Goal: Transaction & Acquisition: Purchase product/service

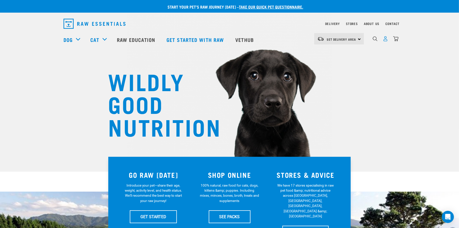
click at [384, 41] on img "dropdown navigation" at bounding box center [385, 38] width 5 height 5
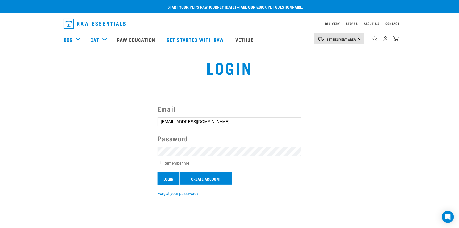
click at [174, 178] on input "Login" at bounding box center [169, 179] width 22 height 12
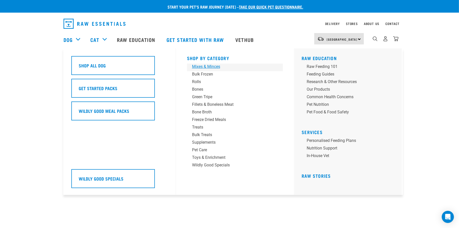
click at [203, 67] on div "Mixes & Minces" at bounding box center [231, 67] width 79 height 6
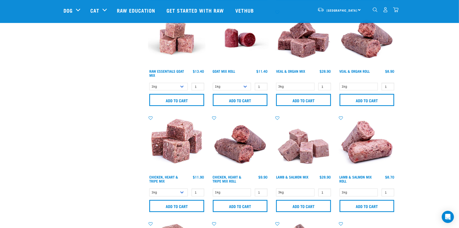
scroll to position [253, 0]
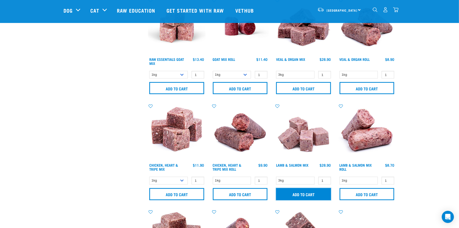
click at [297, 195] on input "Add to cart" at bounding box center [303, 195] width 55 height 12
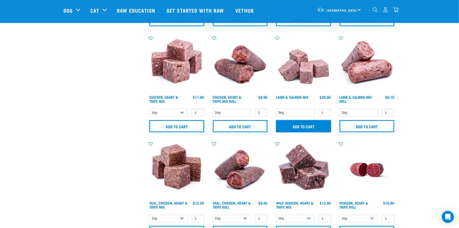
scroll to position [337, 0]
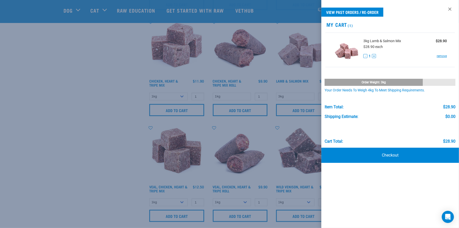
click at [137, 156] on div at bounding box center [229, 114] width 459 height 228
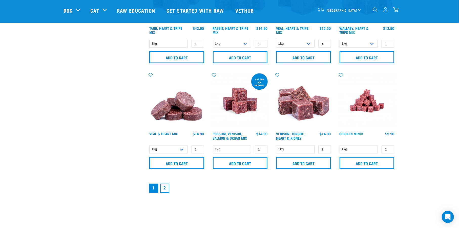
scroll to position [759, 0]
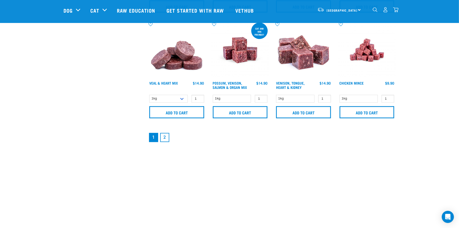
click at [165, 136] on link "2" at bounding box center [164, 137] width 9 height 9
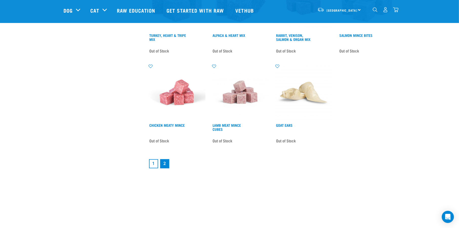
scroll to position [759, 0]
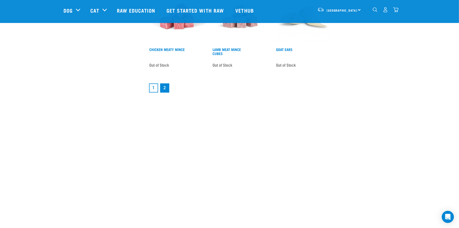
click at [149, 92] on li "1" at bounding box center [153, 88] width 11 height 11
click at [152, 92] on link "1" at bounding box center [153, 88] width 9 height 9
drag, startPoint x: 154, startPoint y: 91, endPoint x: 151, endPoint y: 91, distance: 3.0
click at [154, 91] on link "1" at bounding box center [153, 88] width 9 height 9
click at [152, 86] on link "1" at bounding box center [153, 88] width 9 height 9
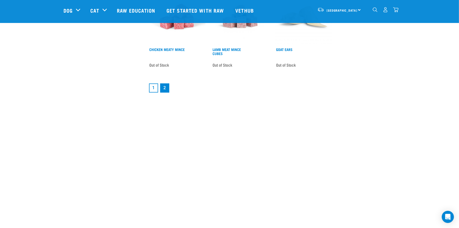
click at [152, 88] on link "1" at bounding box center [153, 88] width 9 height 9
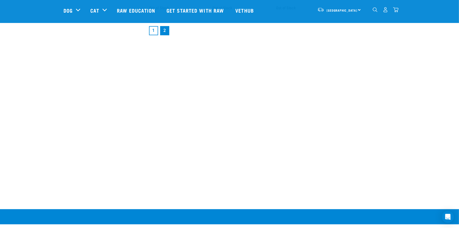
scroll to position [886, 0]
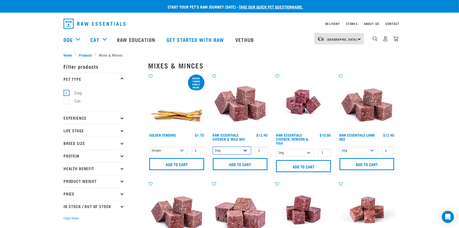
click at [244, 151] on select "1kg 3kg Bulk (10kg)" at bounding box center [232, 151] width 38 height 8
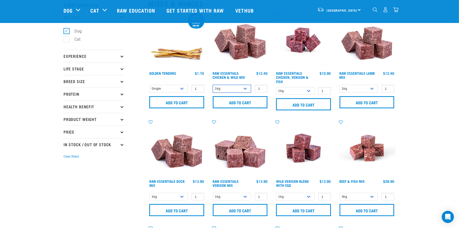
scroll to position [42, 0]
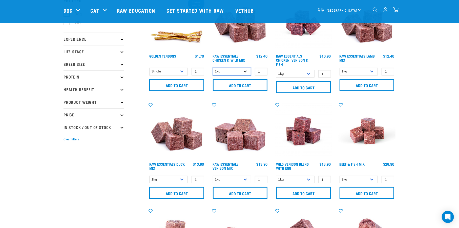
click at [244, 71] on select "1kg 3kg Bulk (10kg)" at bounding box center [232, 72] width 38 height 8
select select "709"
click at [213, 68] on select "1kg 3kg Bulk (10kg)" at bounding box center [232, 72] width 38 height 8
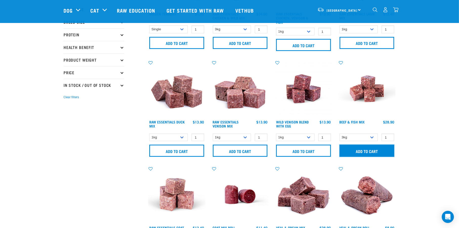
click at [376, 152] on input "Add to cart" at bounding box center [367, 151] width 55 height 12
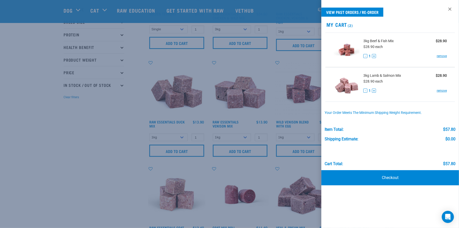
click at [72, 151] on div at bounding box center [229, 114] width 459 height 228
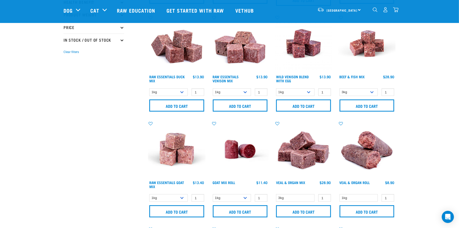
scroll to position [169, 0]
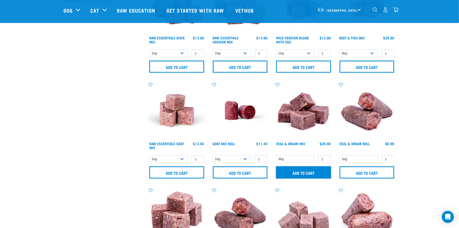
click at [306, 172] on input "Add to cart" at bounding box center [303, 173] width 55 height 12
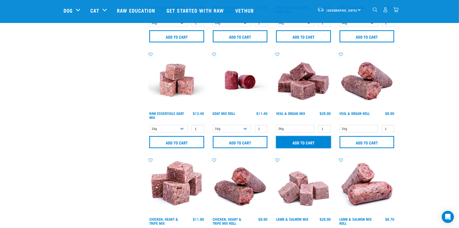
scroll to position [211, 0]
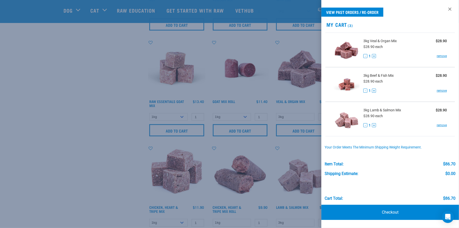
click at [49, 133] on div at bounding box center [229, 114] width 459 height 228
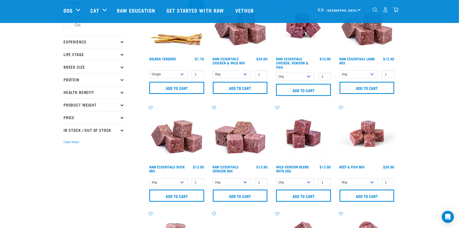
scroll to position [0, 0]
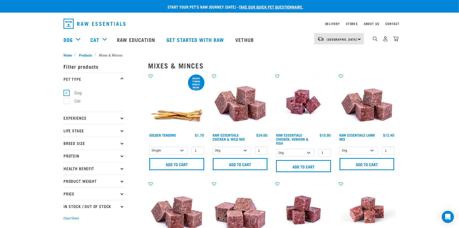
click at [68, 103] on label "Cat" at bounding box center [74, 101] width 16 height 6
click at [67, 102] on input "Cat" at bounding box center [65, 100] width 3 height 3
checkbox input "true"
click at [66, 94] on label "Dog" at bounding box center [74, 93] width 17 height 6
click at [66, 94] on input "Dog" at bounding box center [65, 92] width 3 height 3
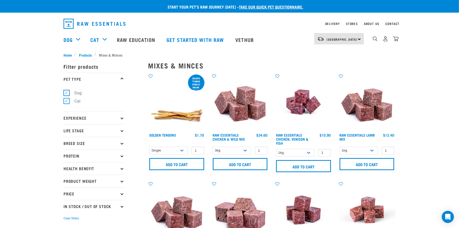
checkbox input "false"
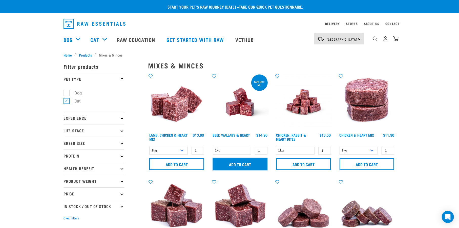
click at [238, 162] on input "Add to cart" at bounding box center [240, 164] width 55 height 12
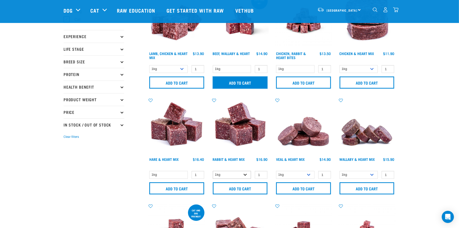
scroll to position [127, 0]
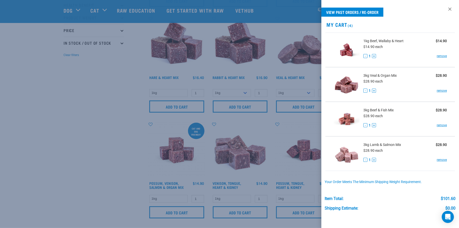
click at [75, 117] on div at bounding box center [229, 114] width 459 height 228
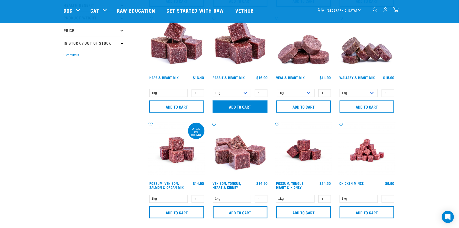
click at [227, 111] on input "Add to cart" at bounding box center [240, 107] width 55 height 12
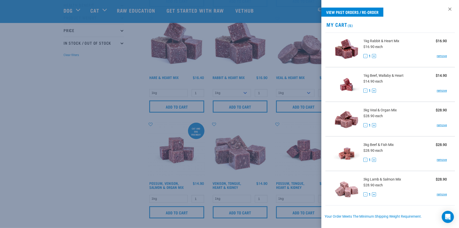
click at [65, 139] on div at bounding box center [229, 114] width 459 height 228
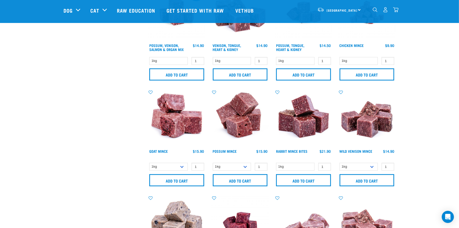
scroll to position [253, 0]
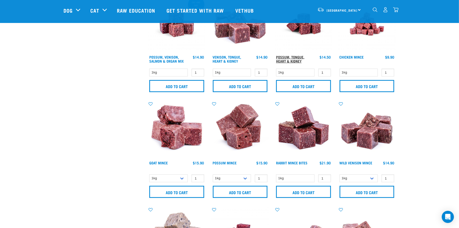
click at [294, 57] on link "Possum, Tongue, Heart & Kidney" at bounding box center [290, 59] width 28 height 6
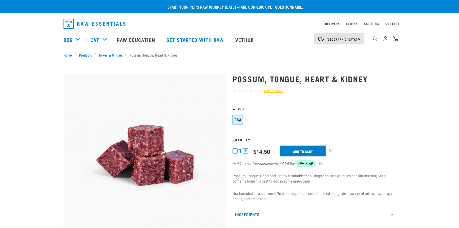
click at [299, 150] on input "Add to cart" at bounding box center [303, 151] width 46 height 11
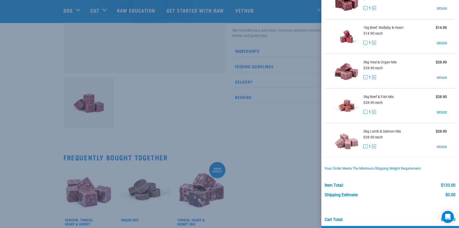
scroll to position [102, 0]
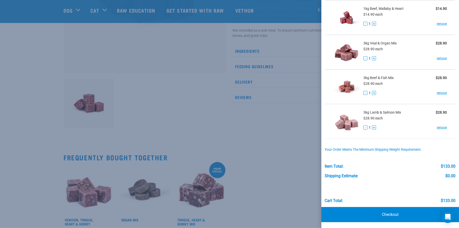
click at [45, 104] on div at bounding box center [229, 114] width 459 height 228
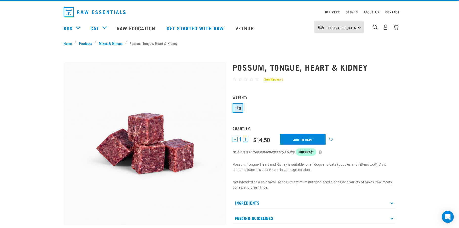
scroll to position [42, 0]
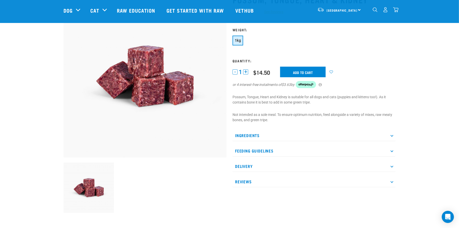
click at [390, 136] on p "Ingredients" at bounding box center [314, 135] width 163 height 11
click at [25, 62] on div "Start your pet’s raw journey today – take our quick pet questionnaire. Delivery…" at bounding box center [229, 150] width 459 height 385
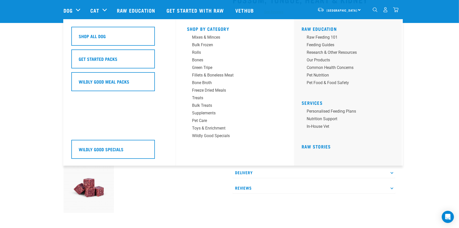
click at [76, 11] on div "Dog" at bounding box center [75, 10] width 22 height 20
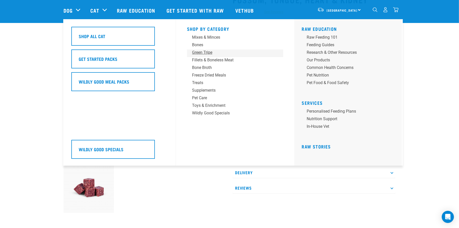
click at [199, 51] on div "Green Tripe" at bounding box center [231, 53] width 79 height 6
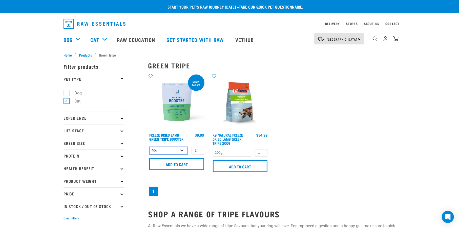
click at [181, 150] on select "40g 200g" at bounding box center [168, 151] width 38 height 8
click at [66, 93] on label "Dog" at bounding box center [74, 93] width 17 height 6
click at [64, 93] on input "Dog" at bounding box center [65, 92] width 3 height 3
checkbox input "true"
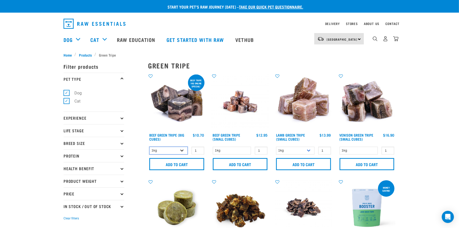
click at [182, 152] on select "1kg 3kg Bulk (10kg)" at bounding box center [168, 151] width 38 height 8
click at [150, 130] on img at bounding box center [176, 102] width 57 height 57
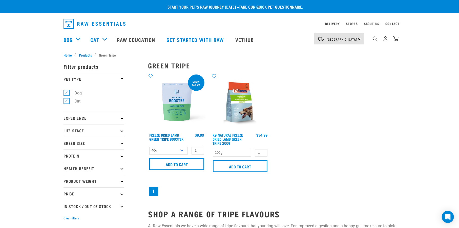
click at [66, 93] on label "Dog" at bounding box center [74, 93] width 17 height 6
click at [64, 93] on input "Dog" at bounding box center [65, 92] width 3 height 3
click at [66, 93] on label "Dog" at bounding box center [74, 93] width 17 height 6
click at [64, 93] on input "Dog" at bounding box center [65, 92] width 3 height 3
checkbox input "true"
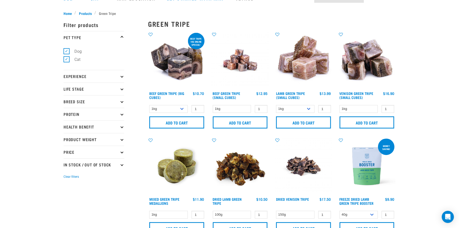
scroll to position [84, 0]
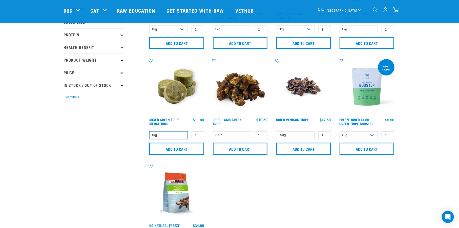
click at [182, 138] on select "1kg" at bounding box center [168, 136] width 38 height 8
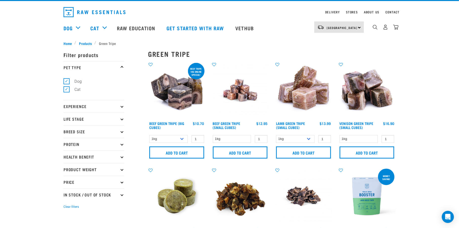
scroll to position [0, 0]
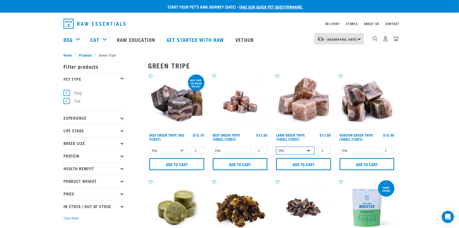
click at [310, 150] on select "1kg 3kg" at bounding box center [295, 151] width 38 height 8
select select "344959"
click at [276, 147] on select "1kg 3kg" at bounding box center [295, 151] width 38 height 8
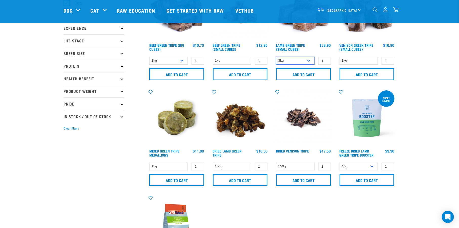
scroll to position [42, 0]
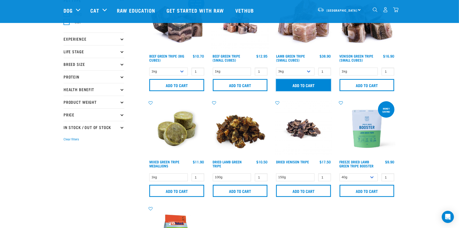
click at [288, 86] on input "Add to cart" at bounding box center [303, 85] width 55 height 12
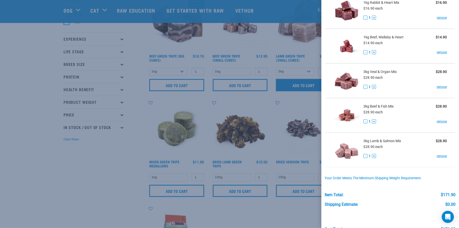
scroll to position [137, 0]
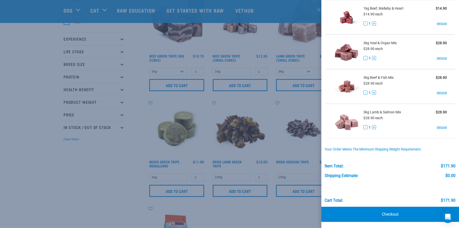
click at [38, 166] on div at bounding box center [229, 114] width 459 height 228
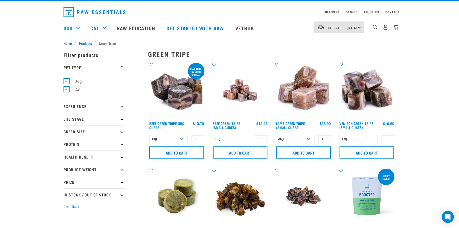
scroll to position [0, 0]
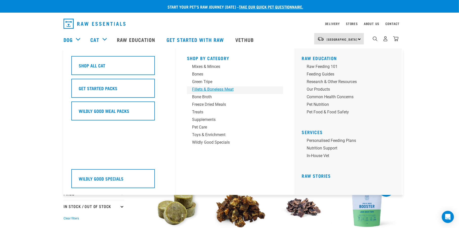
click at [202, 91] on div "Fillets & Boneless Meat" at bounding box center [231, 90] width 79 height 6
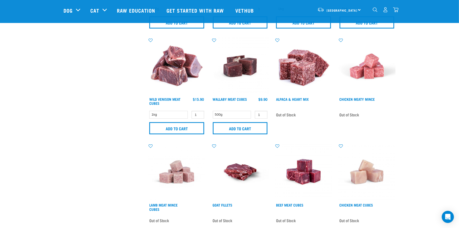
scroll to position [253, 0]
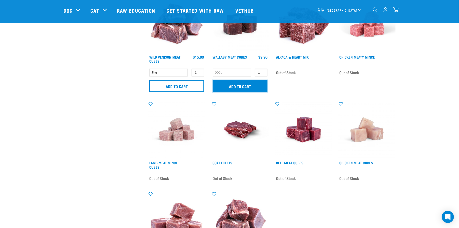
click at [246, 89] on input "Add to cart" at bounding box center [240, 86] width 55 height 12
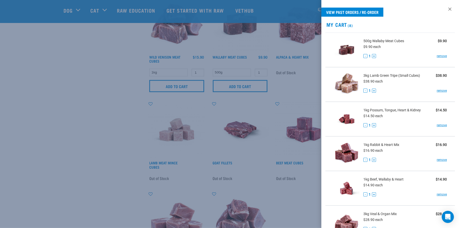
click at [94, 97] on div at bounding box center [229, 114] width 459 height 228
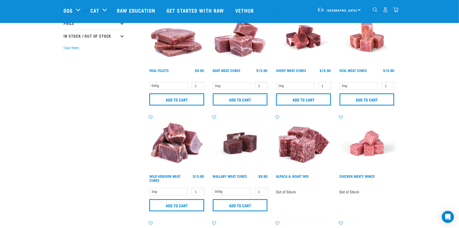
scroll to position [42, 0]
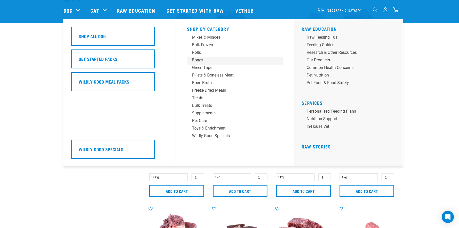
click at [201, 60] on div "Bones" at bounding box center [231, 60] width 79 height 6
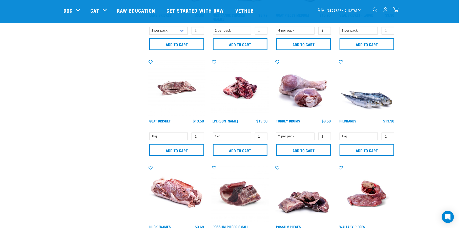
scroll to position [380, 0]
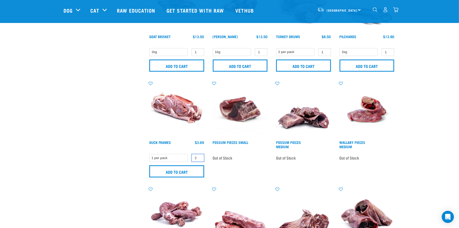
click at [200, 157] on input "2" at bounding box center [198, 158] width 13 height 8
click at [200, 157] on input "3" at bounding box center [198, 158] width 13 height 8
click at [199, 157] on input "4" at bounding box center [198, 158] width 13 height 8
click at [199, 157] on input "5" at bounding box center [198, 158] width 13 height 8
click at [199, 157] on input "6" at bounding box center [198, 158] width 13 height 8
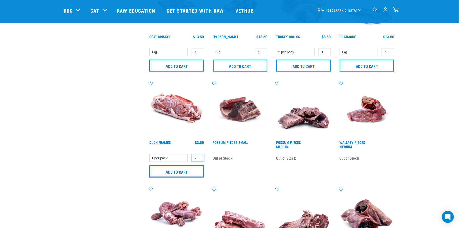
type input "7"
click at [199, 157] on input "7" at bounding box center [198, 158] width 13 height 8
click at [187, 172] on input "Add to cart" at bounding box center [176, 172] width 55 height 12
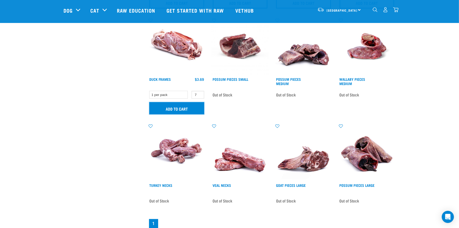
scroll to position [506, 0]
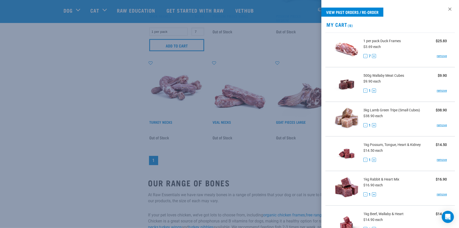
click at [76, 148] on div at bounding box center [229, 114] width 459 height 228
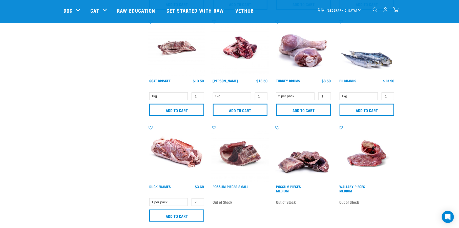
scroll to position [337, 0]
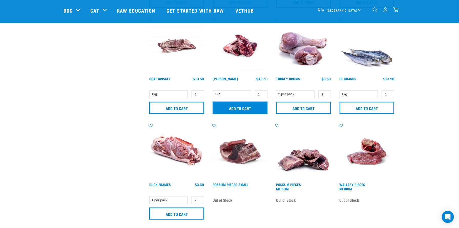
click at [241, 107] on input "Add to cart" at bounding box center [240, 108] width 55 height 12
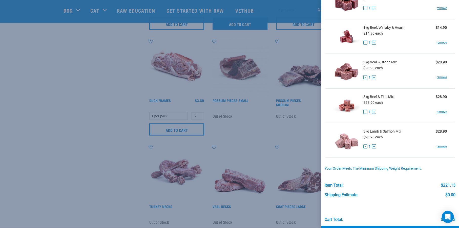
scroll to position [240, 0]
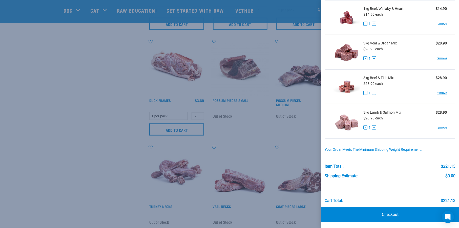
click at [396, 210] on link "Checkout" at bounding box center [390, 214] width 138 height 15
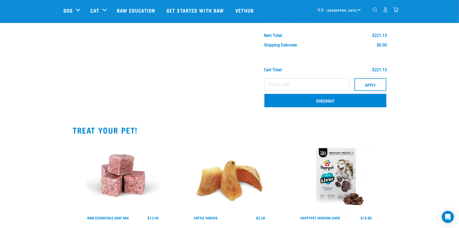
scroll to position [380, 0]
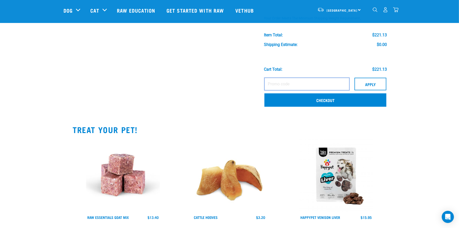
click at [278, 82] on input "text" at bounding box center [306, 84] width 85 height 13
type input "GINO15"
click at [361, 84] on button "Apply" at bounding box center [371, 84] width 32 height 13
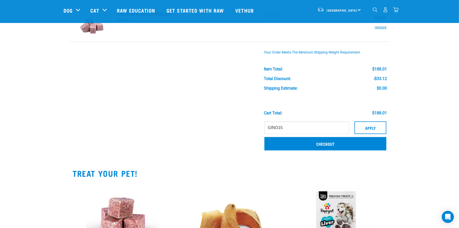
scroll to position [417, 0]
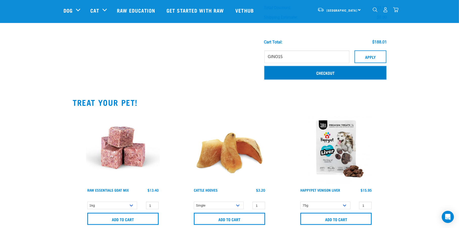
click at [314, 76] on link "Checkout" at bounding box center [325, 72] width 122 height 13
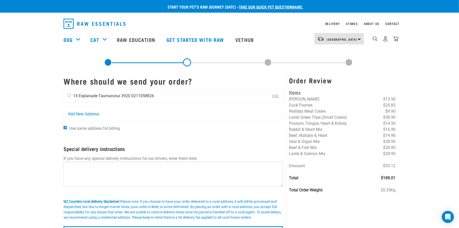
click at [69, 96] on input "radio" at bounding box center [69, 95] width 3 height 3
radio input "true"
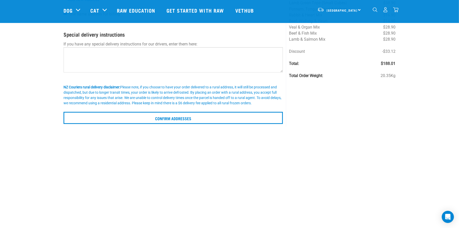
scroll to position [84, 0]
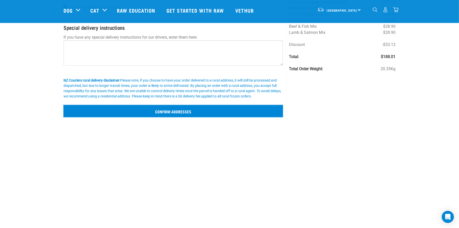
click at [142, 114] on input "Confirm addresses" at bounding box center [173, 111] width 219 height 12
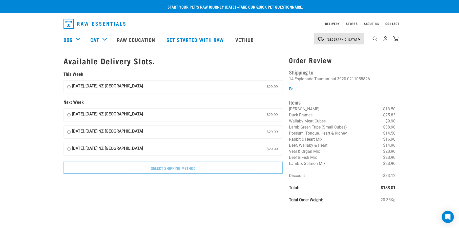
click at [67, 88] on input "22 August, Friday NZ Couriers North Island $29.99" at bounding box center [68, 87] width 3 height 8
radio input "true"
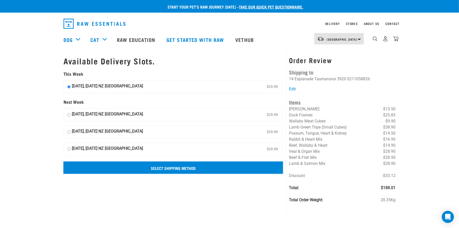
click at [161, 169] on input "Select Shipping Method" at bounding box center [173, 168] width 219 height 12
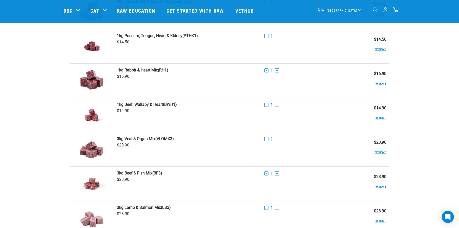
scroll to position [116, 0]
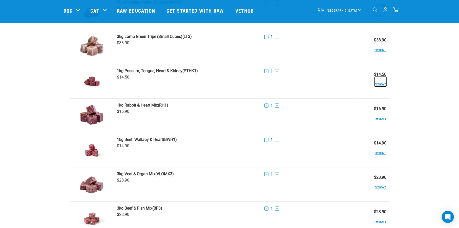
click at [378, 85] on button "remove" at bounding box center [381, 82] width 12 height 10
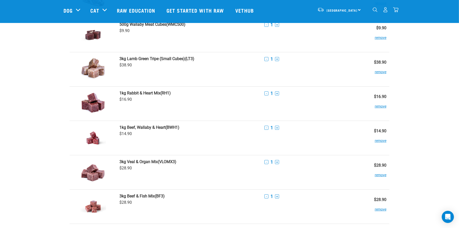
scroll to position [32, 0]
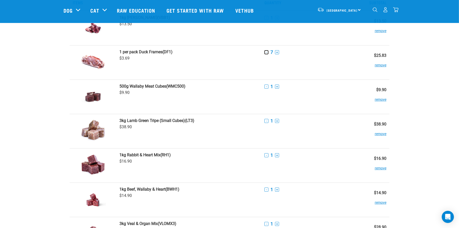
click at [265, 53] on button "-" at bounding box center [266, 52] width 4 height 4
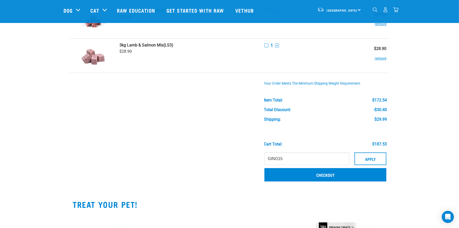
scroll to position [327, 0]
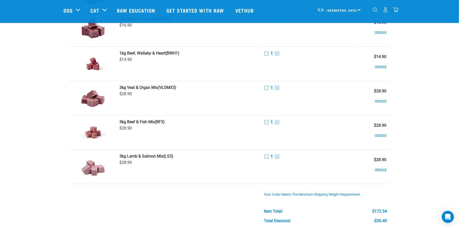
scroll to position [380, 0]
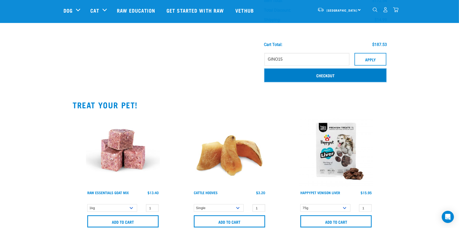
click at [324, 76] on link "Checkout" at bounding box center [325, 75] width 122 height 13
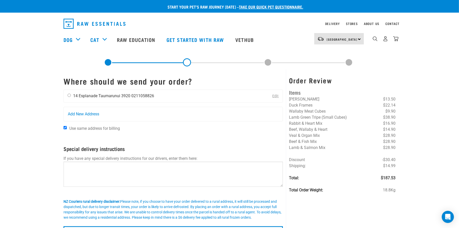
click at [69, 96] on input "radio" at bounding box center [69, 95] width 3 height 3
radio input "true"
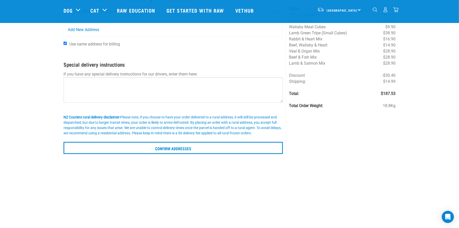
scroll to position [84, 0]
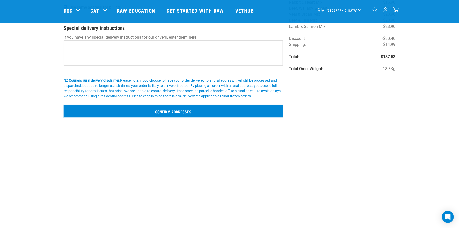
click at [162, 113] on input "Confirm addresses" at bounding box center [173, 111] width 219 height 12
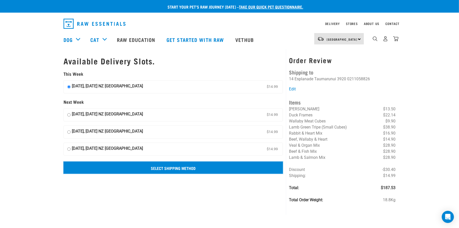
click at [159, 168] on input "Select Shipping Method" at bounding box center [173, 168] width 219 height 12
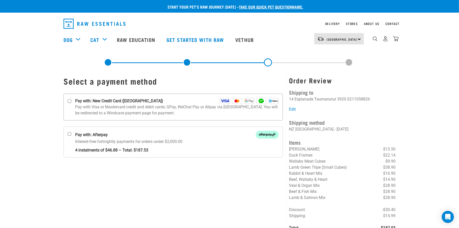
click at [68, 101] on input "Pay with: New Credit Card ([GEOGRAPHIC_DATA])" at bounding box center [70, 101] width 4 height 4
radio input "true"
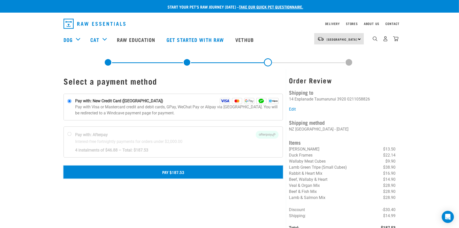
click at [165, 172] on button "Pay $187.53" at bounding box center [173, 172] width 219 height 13
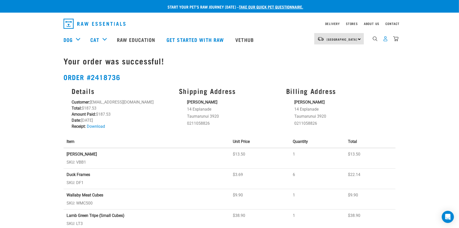
click at [386, 41] on img "dropdown navigation" at bounding box center [385, 38] width 5 height 5
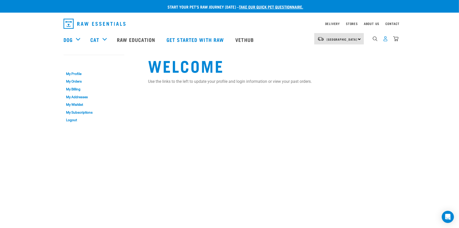
click at [385, 40] on img "dropdown navigation" at bounding box center [385, 38] width 5 height 5
click at [67, 119] on link "Logout" at bounding box center [94, 120] width 61 height 8
